Goal: Information Seeking & Learning: Learn about a topic

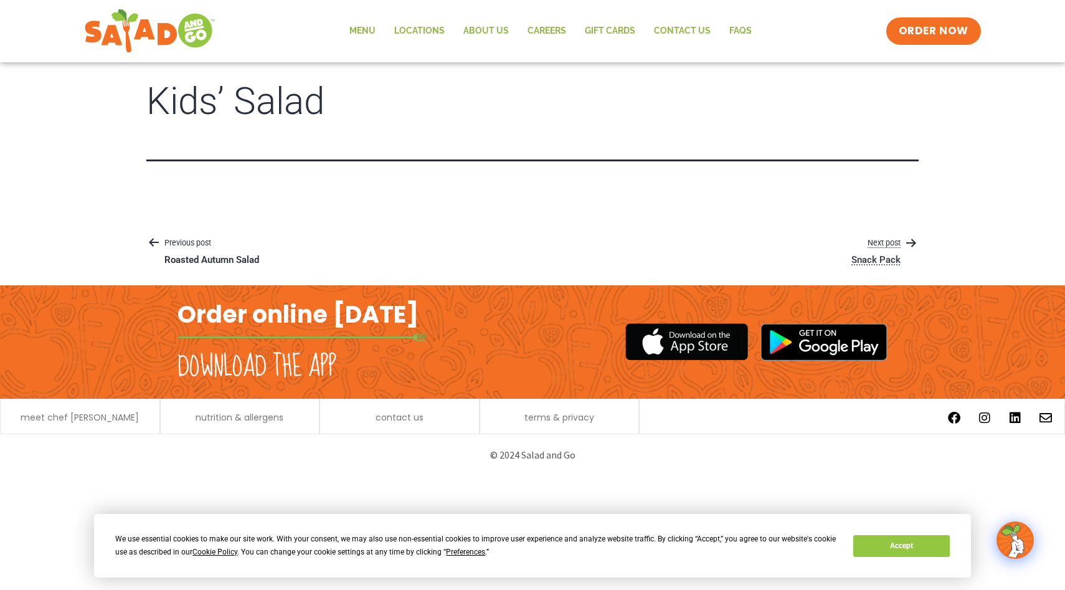
click at [890, 240] on p "Next post" at bounding box center [875, 243] width 85 height 15
click at [890, 240] on p "Next post" at bounding box center [854, 243] width 129 height 15
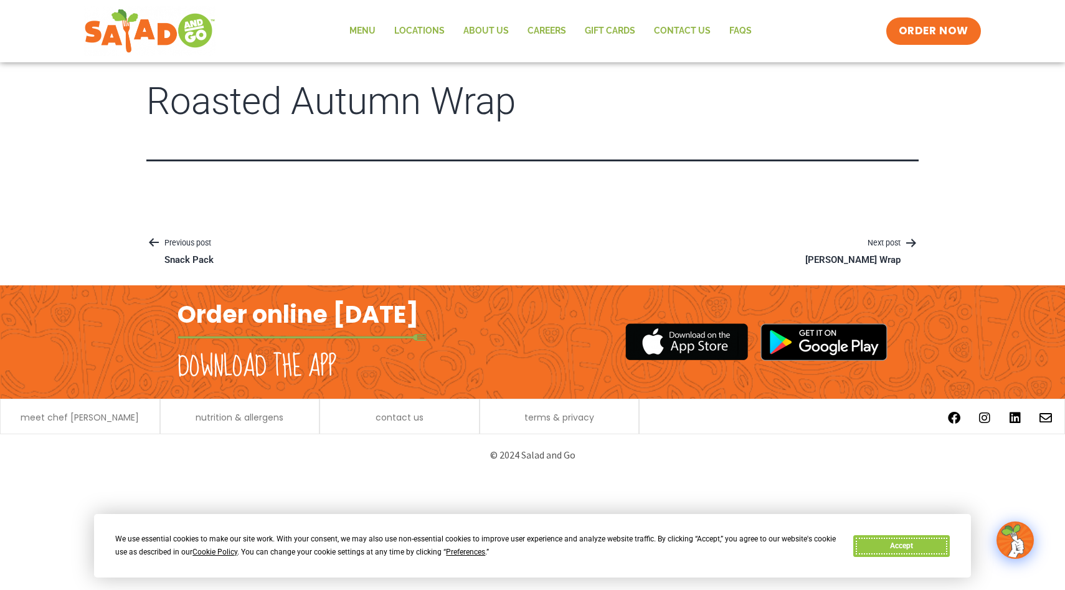
click at [902, 546] on button "Accept" at bounding box center [901, 546] width 96 height 22
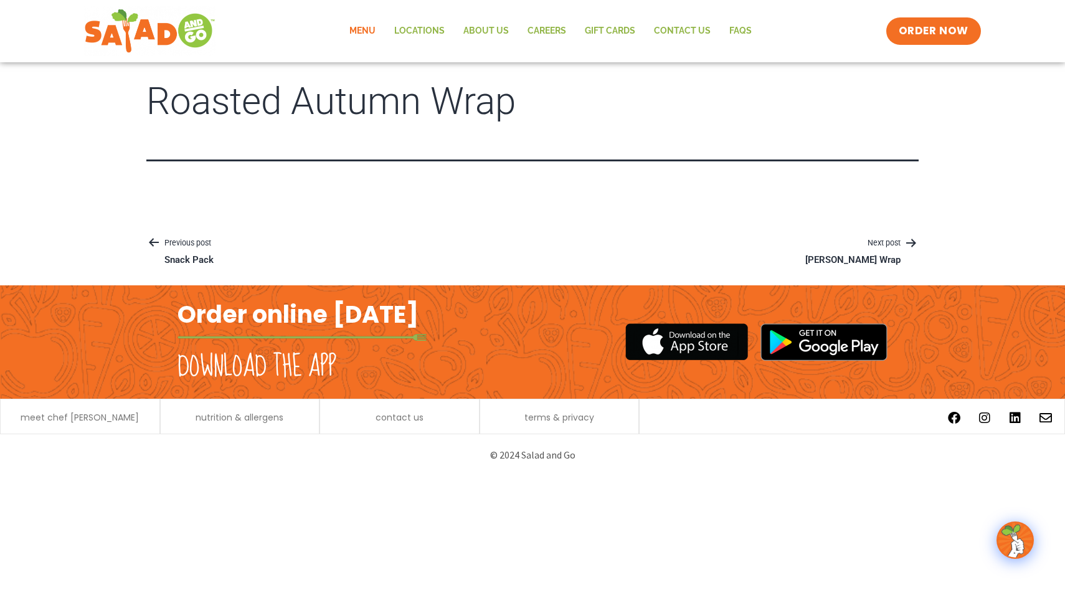
click at [367, 31] on link "Menu" at bounding box center [362, 31] width 45 height 29
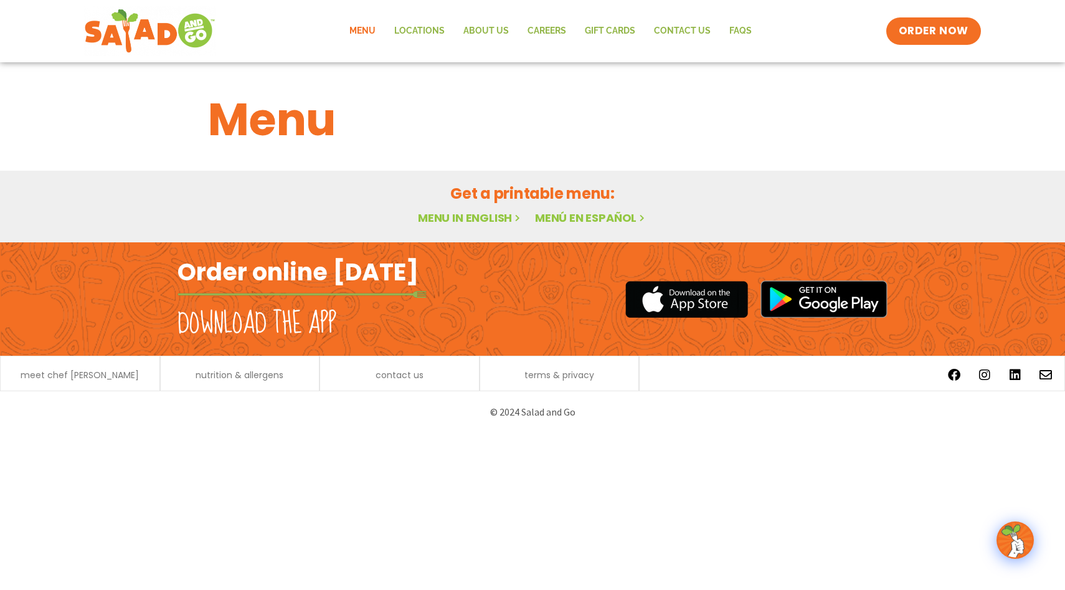
click at [479, 216] on link "Menu in English" at bounding box center [470, 218] width 105 height 16
click at [464, 218] on link "Menu in English" at bounding box center [470, 218] width 105 height 16
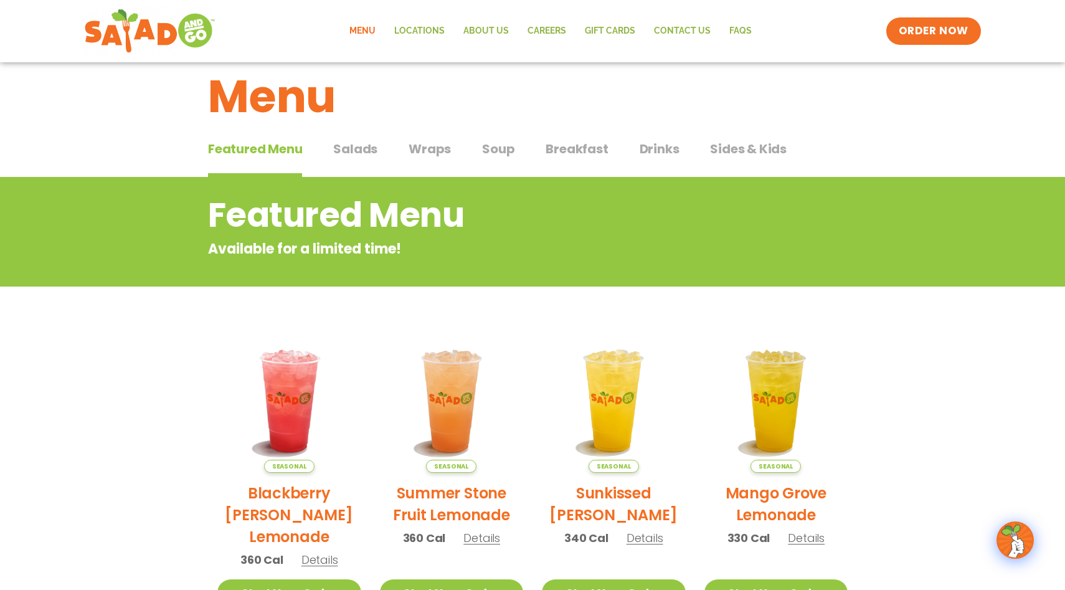
scroll to position [25, 0]
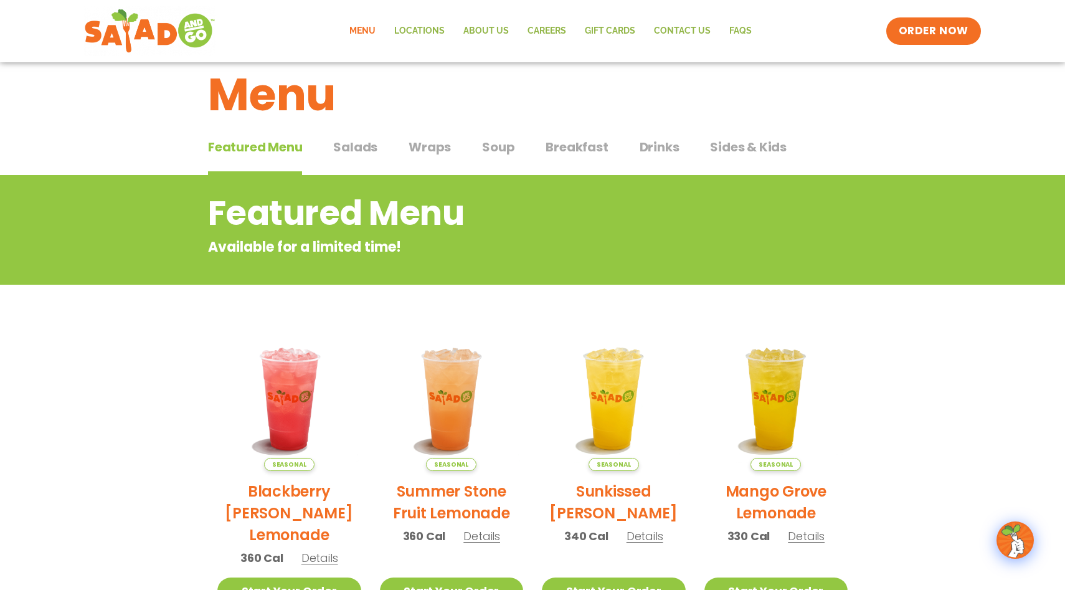
click at [756, 146] on span "Sides & Kids" at bounding box center [748, 147] width 77 height 19
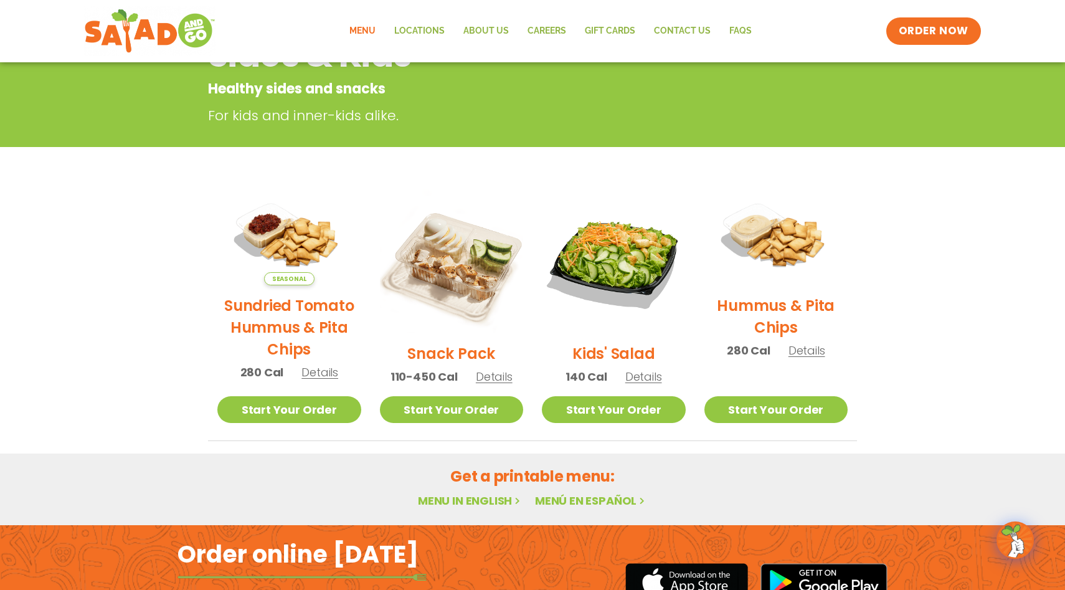
scroll to position [189, 0]
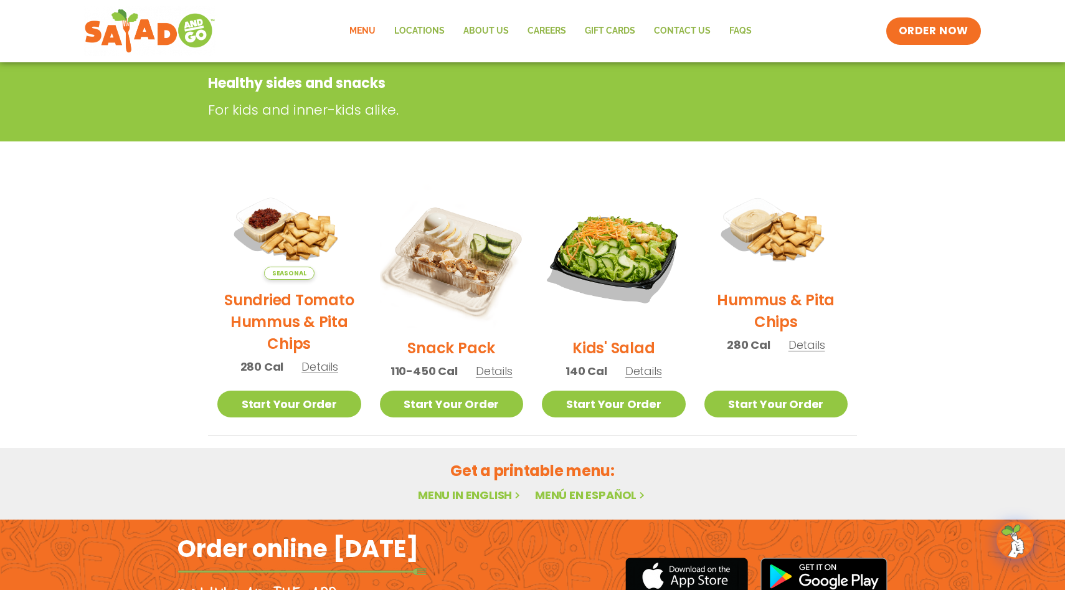
click at [493, 371] on span "Details" at bounding box center [494, 371] width 37 height 16
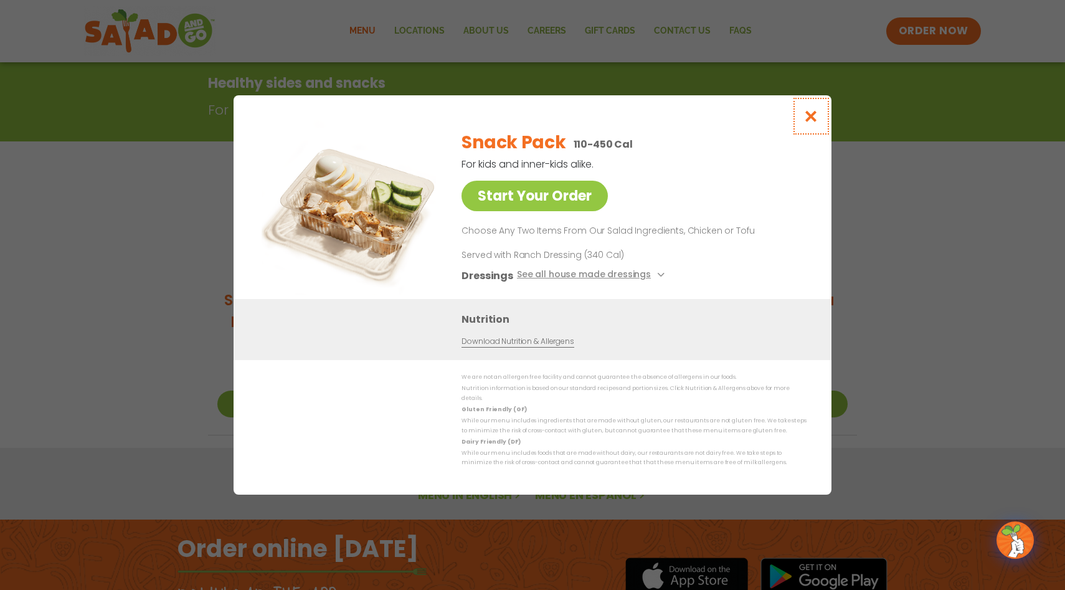
click at [811, 123] on icon "Close modal" at bounding box center [811, 116] width 16 height 13
